Goal: Information Seeking & Learning: Learn about a topic

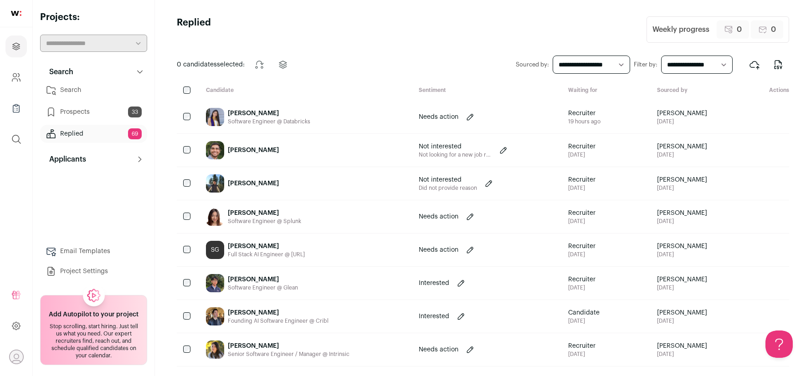
click at [94, 108] on link "Prospects 33" at bounding box center [93, 112] width 107 height 18
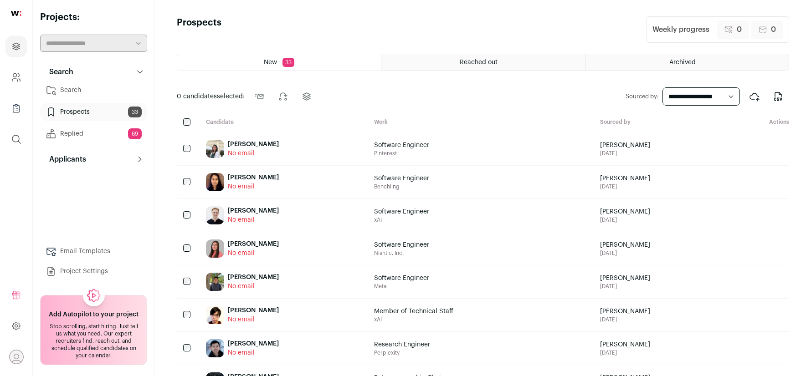
click at [92, 134] on link "Replied 69" at bounding box center [93, 134] width 107 height 18
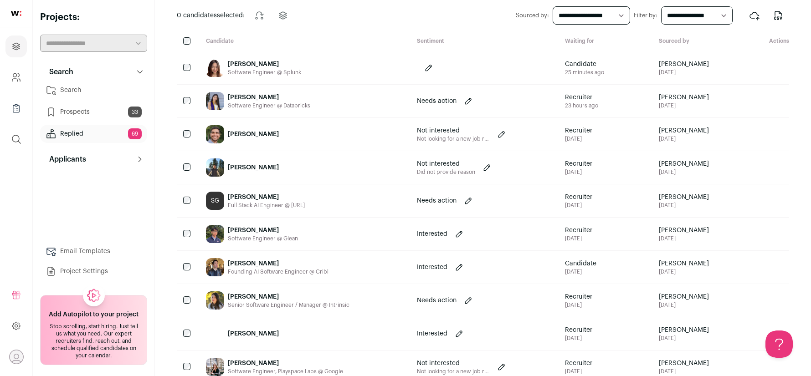
scroll to position [46, 0]
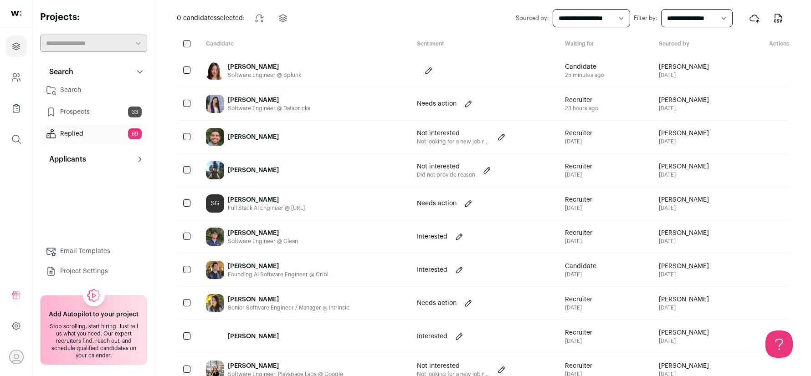
click at [276, 306] on div "Senior Software Engineer / Manager @ Intrinsic" at bounding box center [289, 307] width 122 height 7
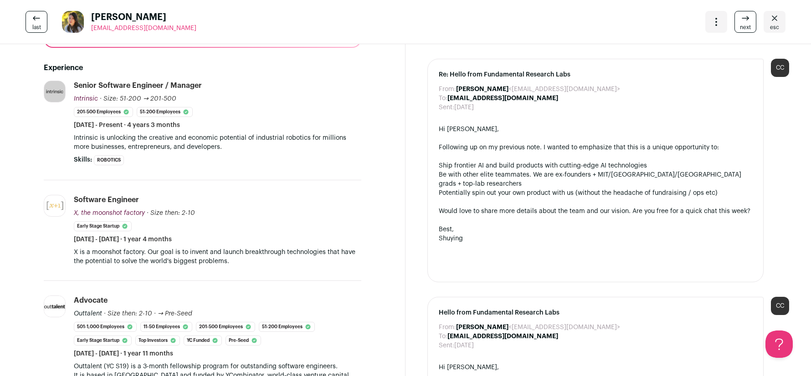
scroll to position [0, 0]
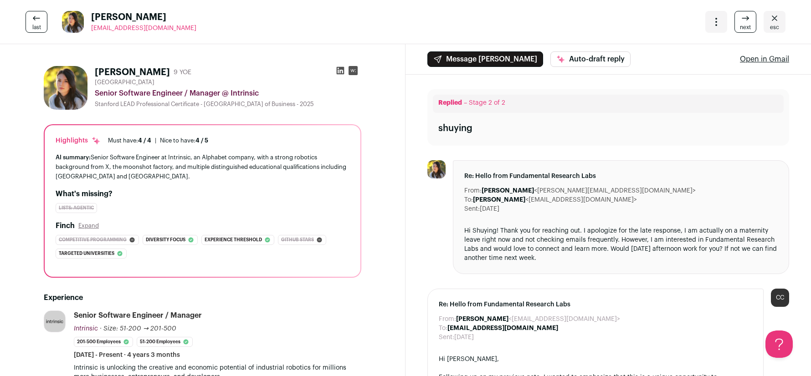
click at [338, 70] on icon at bounding box center [340, 70] width 9 height 9
click at [768, 24] on link "esc" at bounding box center [775, 22] width 22 height 22
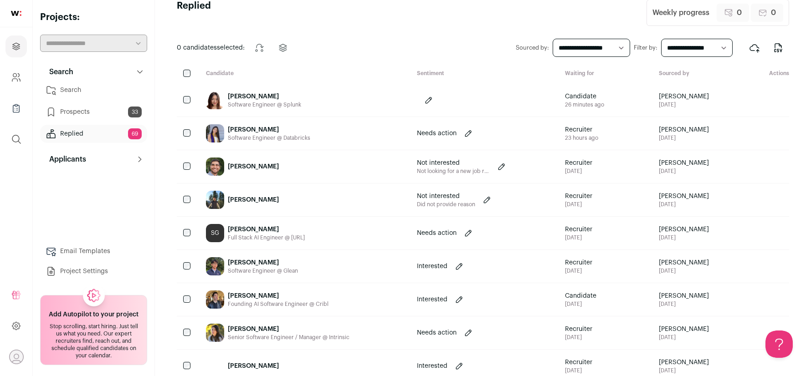
scroll to position [21, 0]
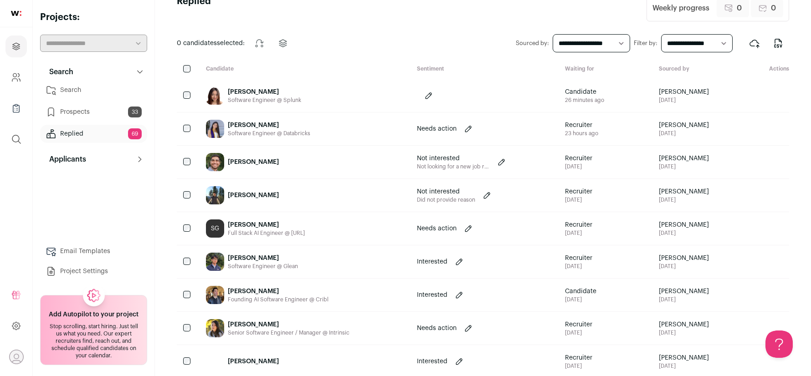
click at [345, 262] on div "[PERSON_NAME] Software Engineer @ Glean" at bounding box center [304, 262] width 211 height 33
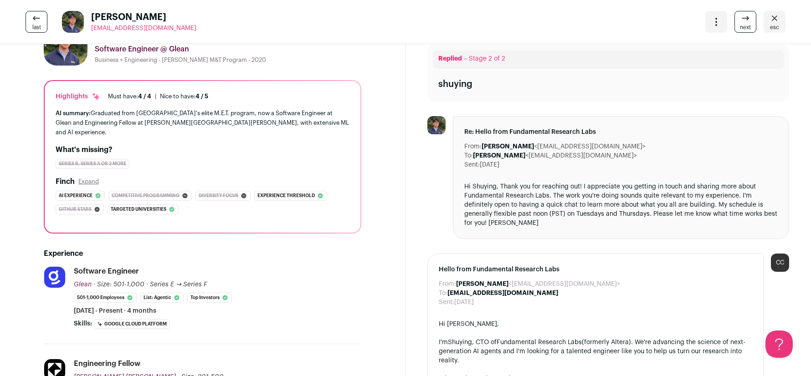
scroll to position [0, 0]
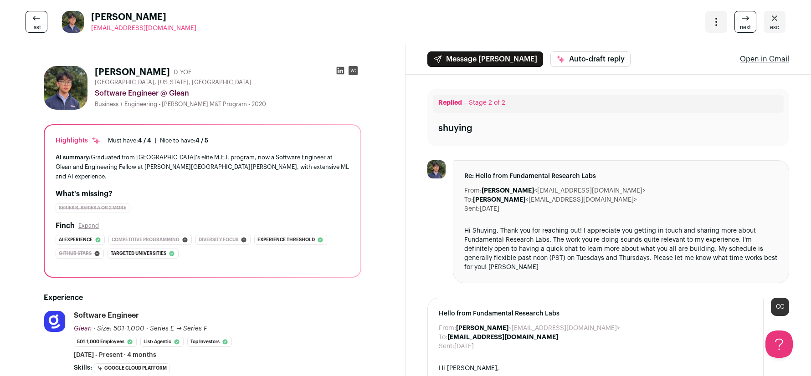
click at [339, 69] on icon at bounding box center [341, 71] width 8 height 8
click at [775, 21] on icon "Close" at bounding box center [774, 18] width 11 height 11
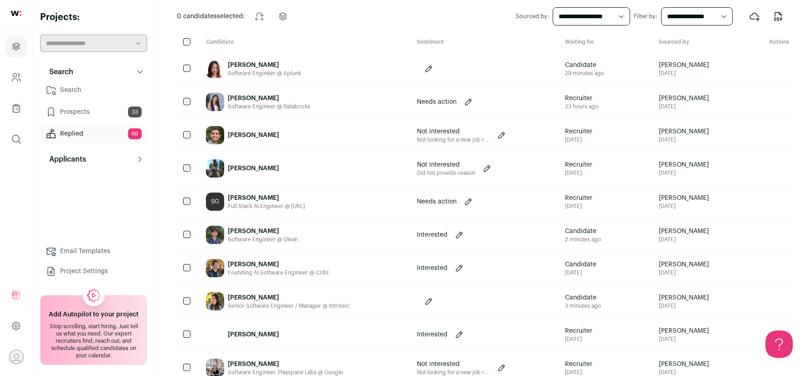
scroll to position [51, 0]
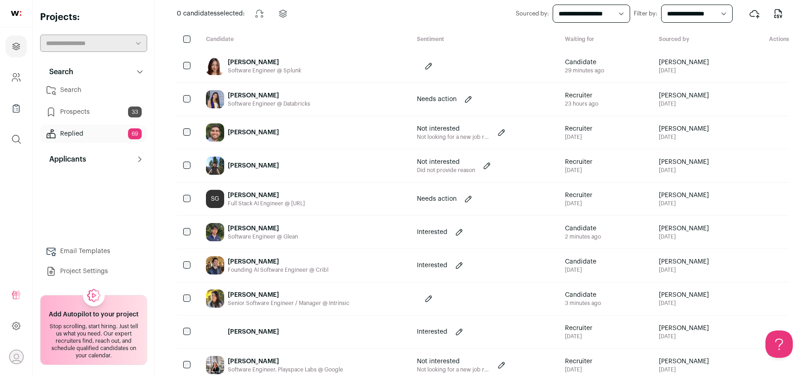
click at [339, 198] on div "SG [PERSON_NAME] Full Stack AI Engineer @ [URL]" at bounding box center [304, 199] width 211 height 33
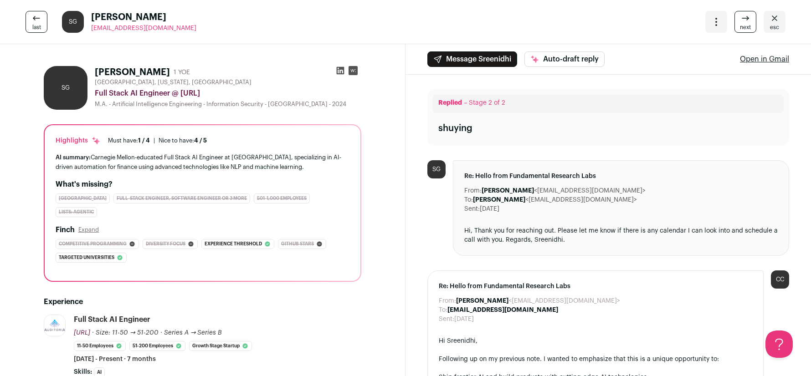
click at [336, 71] on icon at bounding box center [340, 70] width 9 height 9
click at [772, 19] on icon "Close" at bounding box center [774, 18] width 11 height 11
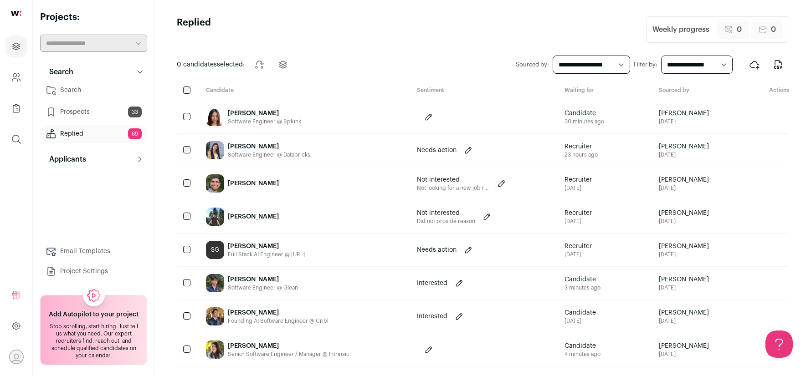
click at [326, 146] on div "Ayushi Batwara Software Engineer @ Databricks" at bounding box center [304, 150] width 211 height 33
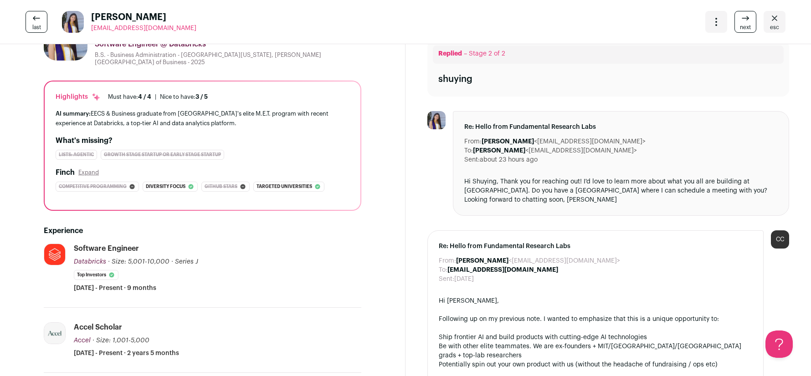
scroll to position [8, 0]
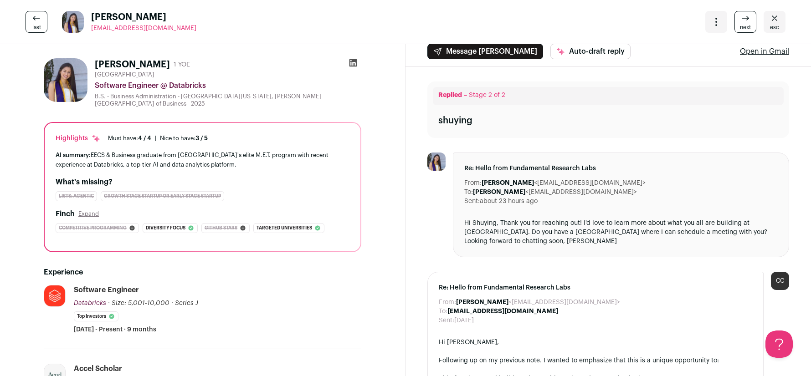
click at [352, 63] on icon at bounding box center [354, 63] width 8 height 8
